Goal: Information Seeking & Learning: Learn about a topic

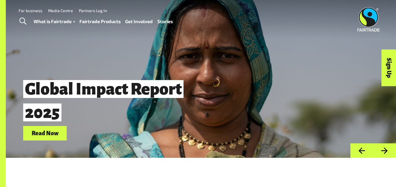
click at [385, 152] on button "Next" at bounding box center [384, 151] width 23 height 15
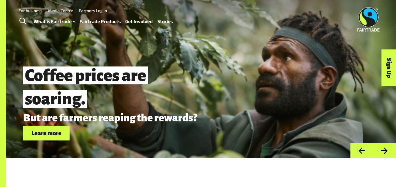
click at [385, 152] on button "Next" at bounding box center [384, 151] width 23 height 15
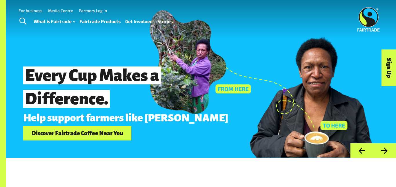
click at [385, 152] on button "Next" at bounding box center [384, 151] width 23 height 15
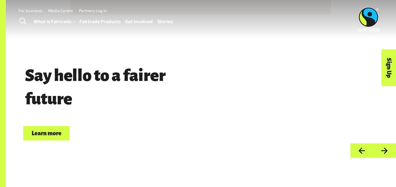
click at [385, 152] on button "Next" at bounding box center [384, 151] width 23 height 15
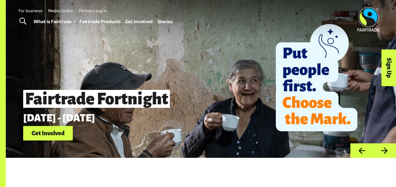
click at [385, 152] on button "Next" at bounding box center [384, 151] width 23 height 15
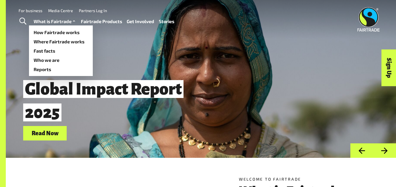
click at [51, 19] on link "What is Fairtrade" at bounding box center [55, 21] width 43 height 8
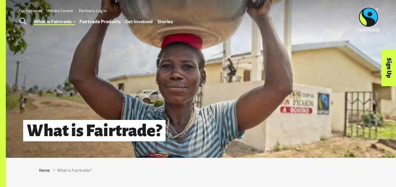
click at [96, 23] on link "Fairtrade Products" at bounding box center [99, 21] width 41 height 8
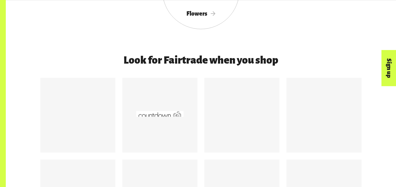
scroll to position [753, 0]
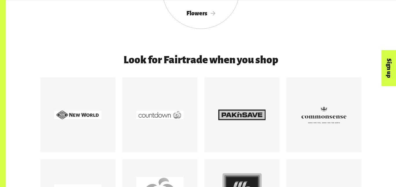
click at [214, 85] on div at bounding box center [241, 115] width 75 height 75
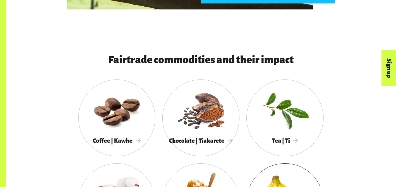
scroll to position [462, 0]
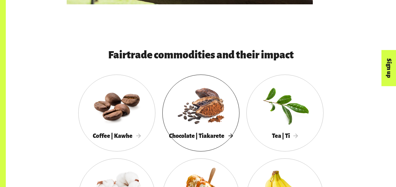
click at [204, 109] on div at bounding box center [200, 105] width 77 height 50
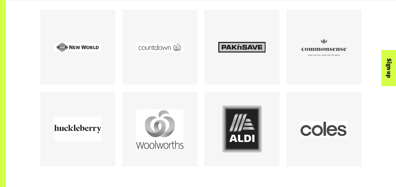
scroll to position [821, 0]
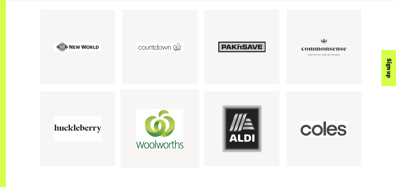
click at [161, 132] on div at bounding box center [159, 128] width 47 height 47
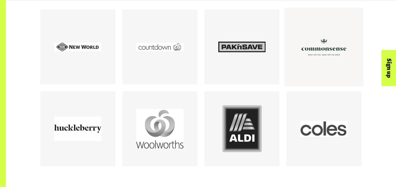
click at [318, 29] on div at bounding box center [323, 46] width 47 height 47
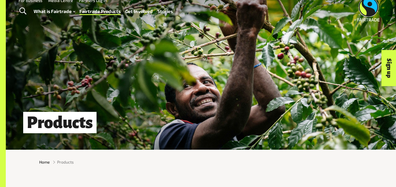
scroll to position [7, 0]
